Goal: Task Accomplishment & Management: Manage account settings

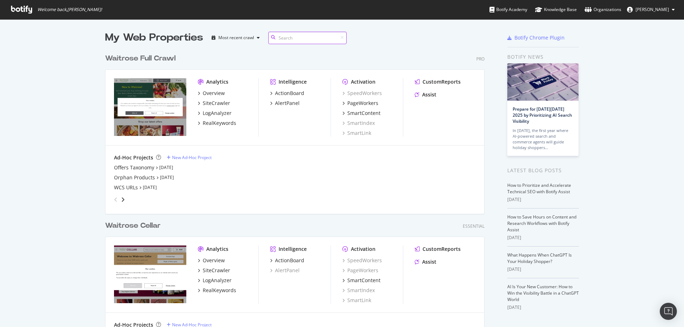
scroll to position [307, 380]
click at [210, 93] on div "Overview" at bounding box center [214, 93] width 22 height 7
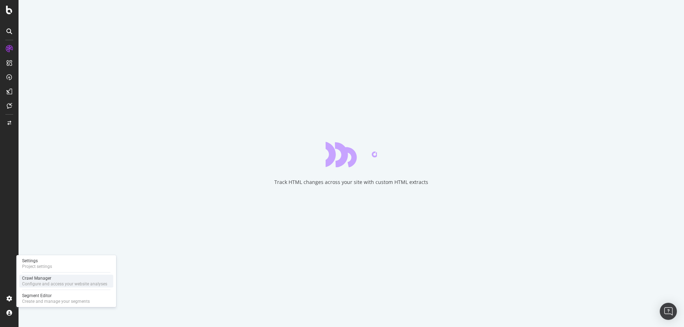
click at [44, 283] on div "Configure and access your website analyses" at bounding box center [64, 284] width 85 height 6
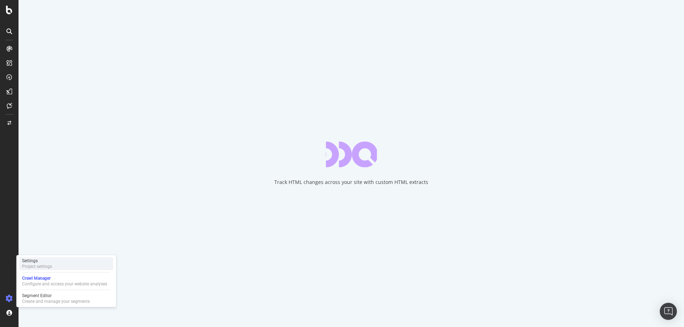
click at [47, 270] on div "Settings Project settings" at bounding box center [66, 263] width 94 height 13
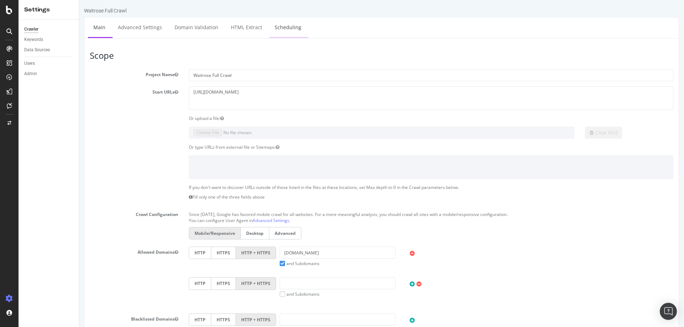
click at [279, 30] on link "Scheduling" at bounding box center [287, 27] width 37 height 20
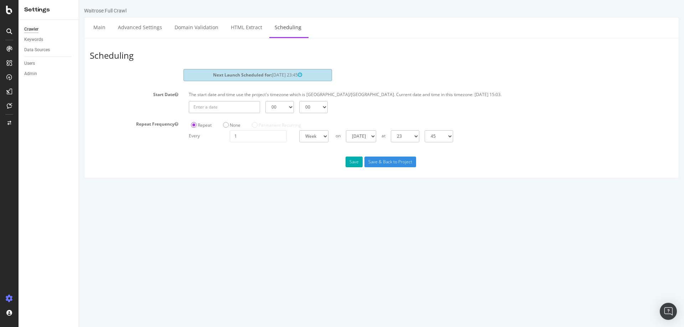
type input "[DATE]"
click at [229, 111] on input "[DATE]" at bounding box center [224, 107] width 71 height 12
click at [249, 177] on td "24" at bounding box center [247, 177] width 17 height 11
click at [277, 105] on select "00 01 02 03 04 05 06 07 08 09 10 11 12 13 14 15 16 17 18 19 20 21 22 23" at bounding box center [279, 107] width 28 height 12
click at [265, 101] on select "00 01 02 03 04 05 06 07 08 09 10 11 12 13 14 15 16 17 18 19 20 21 22 23" at bounding box center [279, 107] width 28 height 12
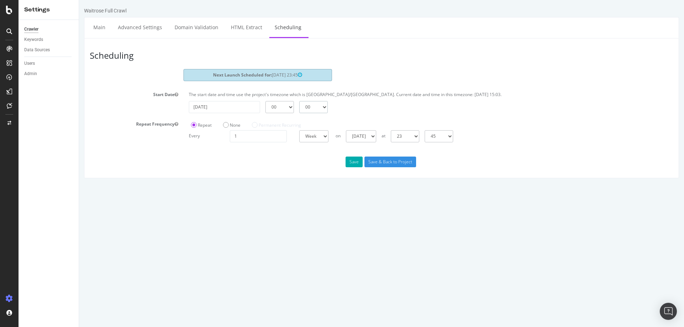
click at [304, 105] on select "00 15 30 45" at bounding box center [313, 107] width 28 height 12
select select "30"
click at [299, 101] on select "00 15 30 45" at bounding box center [313, 107] width 28 height 12
click at [240, 110] on input "[DATE]" at bounding box center [224, 107] width 71 height 12
click at [259, 178] on td "25" at bounding box center [265, 177] width 16 height 11
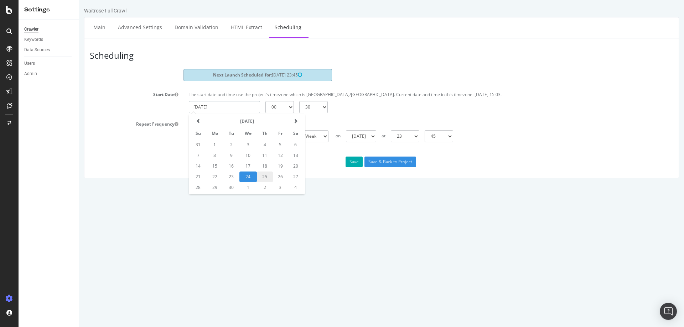
type input "[DATE]"
click at [225, 156] on div "Scheduling Next Launch Scheduled for: [DATE] 23:45 Start Date The start date an…" at bounding box center [381, 108] width 595 height 140
click at [354, 163] on button "Save" at bounding box center [353, 162] width 17 height 11
